Goal: Check status: Check status

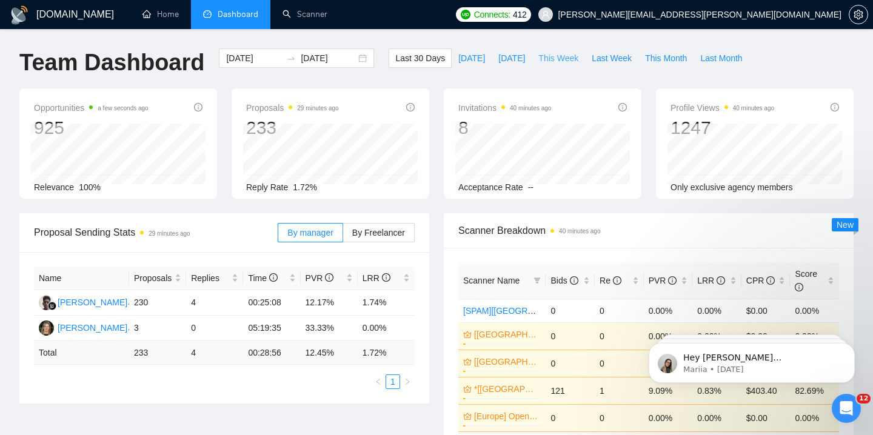
click at [556, 58] on span "This Week" at bounding box center [558, 58] width 40 height 13
type input "[DATE]"
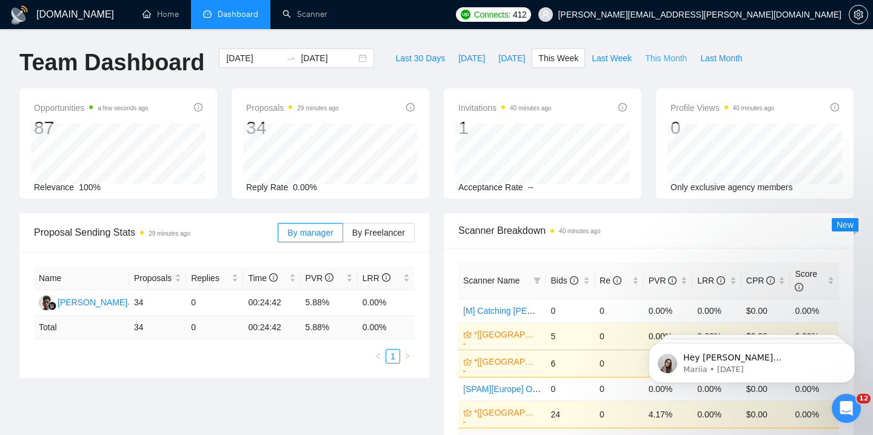
click at [651, 62] on span "This Month" at bounding box center [666, 58] width 42 height 13
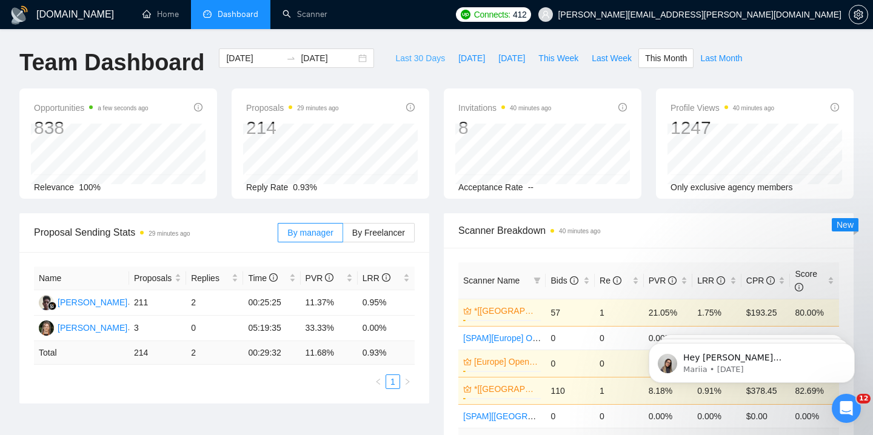
click at [401, 57] on span "Last 30 Days" at bounding box center [420, 58] width 50 height 13
type input "[DATE]"
